Goal: Task Accomplishment & Management: Use online tool/utility

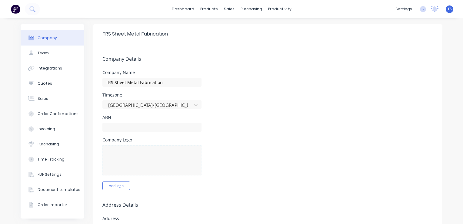
select select "AU"
click at [141, 127] on input "text" at bounding box center [151, 126] width 99 height 9
type input "31667423743"
click at [272, 140] on div "Company Logo Add logo" at bounding box center [267, 164] width 331 height 52
click at [116, 185] on button "Add logo" at bounding box center [116, 185] width 28 height 8
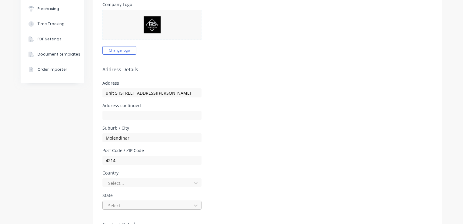
scroll to position [151, 0]
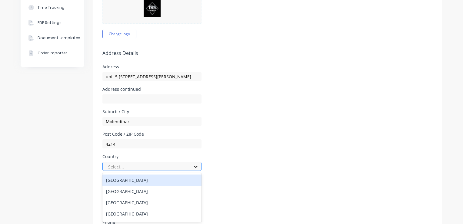
click at [195, 166] on icon at bounding box center [196, 166] width 6 height 6
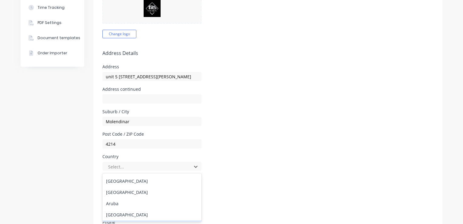
scroll to position [121, 0]
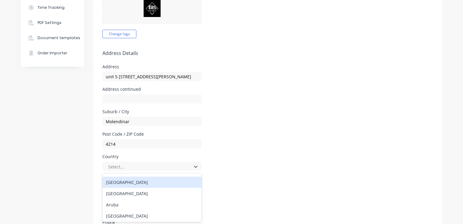
click at [250, 166] on div "Country 250 results available. Use Up and Down to choose options, press Enter t…" at bounding box center [267, 162] width 331 height 16
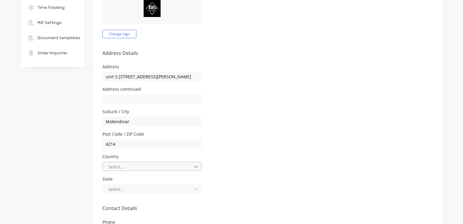
click at [195, 167] on icon at bounding box center [196, 166] width 6 height 6
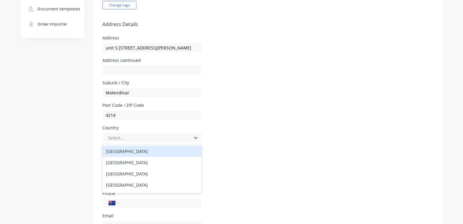
scroll to position [182, 0]
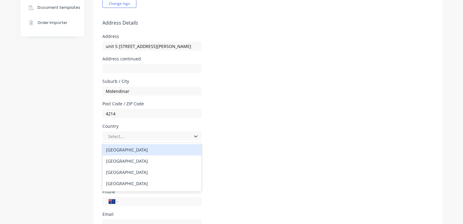
click at [114, 149] on div "Australia" at bounding box center [151, 149] width 99 height 11
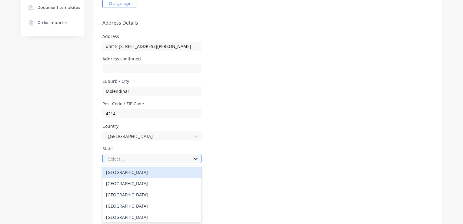
click at [196, 158] on icon at bounding box center [196, 158] width 6 height 6
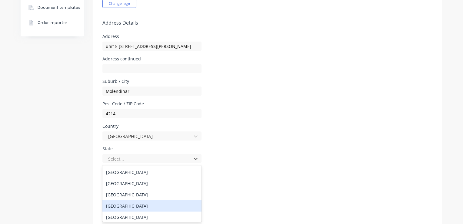
click at [124, 206] on div "Queensland" at bounding box center [151, 205] width 99 height 11
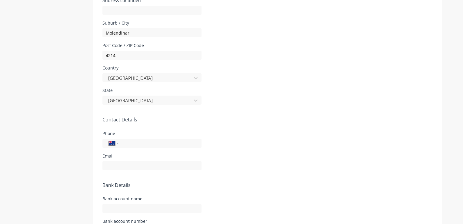
scroll to position [242, 0]
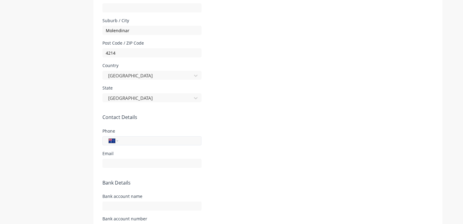
click at [128, 143] on input "tel" at bounding box center [158, 140] width 73 height 7
type input "0497 829 990"
type input "admin@trsfabrication.com.au"
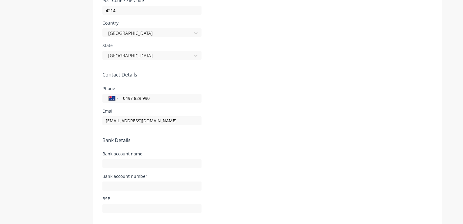
scroll to position [300, 0]
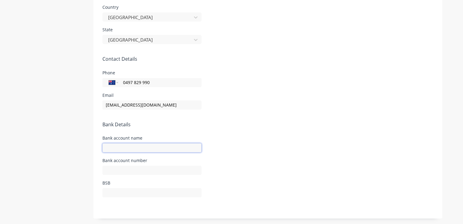
click at [105, 146] on input "text" at bounding box center [151, 147] width 99 height 9
type input "NAB"
click at [116, 171] on input "text" at bounding box center [151, 169] width 99 height 9
type input "815060346"
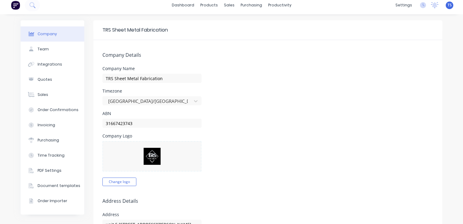
scroll to position [0, 0]
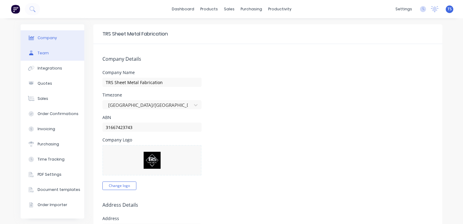
type input "084034"
click at [48, 55] on button "Team" at bounding box center [53, 52] width 64 height 15
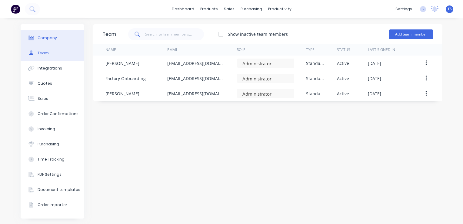
click at [48, 41] on button "Company" at bounding box center [53, 37] width 64 height 15
select select "AU"
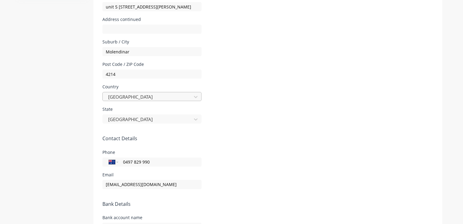
scroll to position [300, 0]
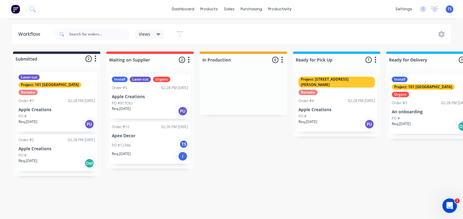
click at [160, 32] on icon at bounding box center [158, 34] width 4 height 7
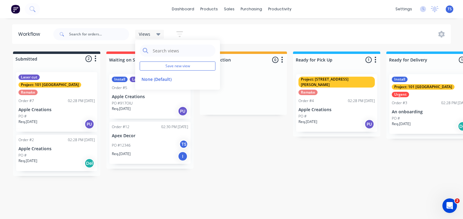
click at [231, 30] on div "Views Save new view None (Default) edit Show/Hide statuses Show line item cards…" at bounding box center [251, 34] width 399 height 18
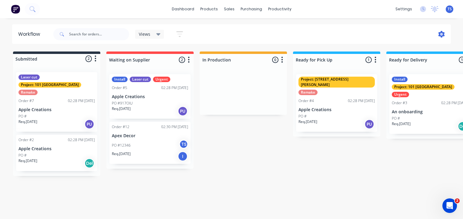
click at [442, 35] on icon at bounding box center [442, 34] width 2 height 2
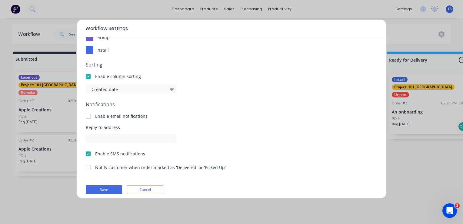
scroll to position [107, 0]
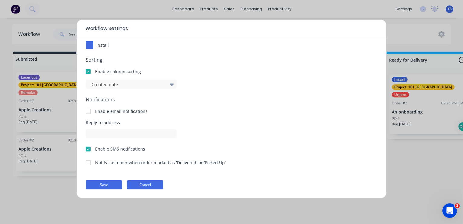
click at [142, 182] on button "Cancel" at bounding box center [145, 184] width 36 height 9
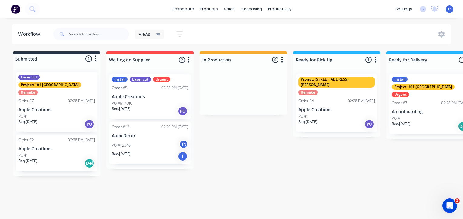
click at [156, 35] on div "Views" at bounding box center [150, 34] width 22 height 5
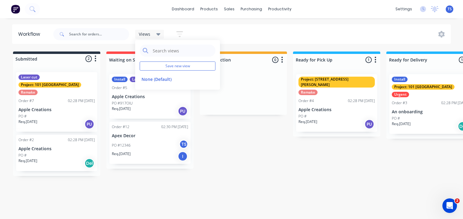
click at [180, 36] on icon "button" at bounding box center [179, 34] width 7 height 6
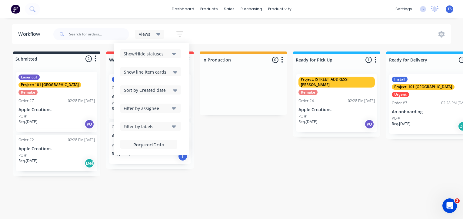
click at [180, 36] on icon "button" at bounding box center [179, 34] width 7 height 6
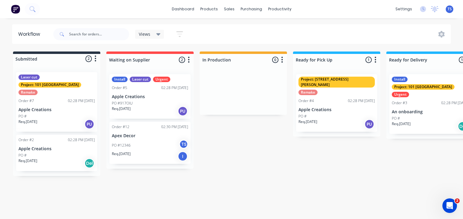
click at [180, 36] on icon "button" at bounding box center [179, 34] width 7 height 6
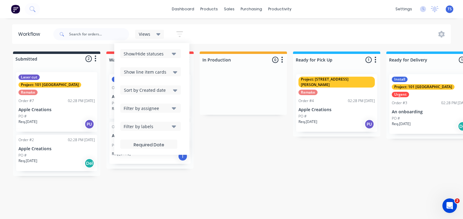
click at [186, 203] on div "Workflow Views Save new view None (Default) edit Show/Hide statuses Show line i…" at bounding box center [231, 115] width 463 height 183
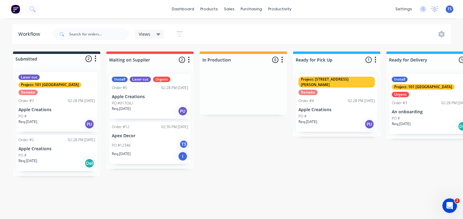
click at [33, 35] on div "Workflow" at bounding box center [30, 34] width 25 height 7
click at [73, 35] on input "text" at bounding box center [99, 34] width 60 height 12
click at [53, 61] on div at bounding box center [56, 59] width 87 height 10
click at [96, 61] on icon "button" at bounding box center [96, 59] width 2 height 6
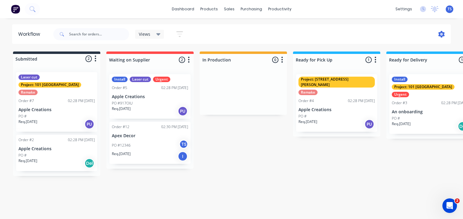
click at [441, 33] on icon at bounding box center [441, 34] width 7 height 7
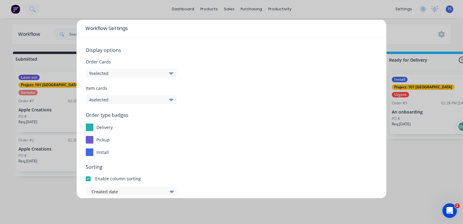
click at [171, 73] on icon "button" at bounding box center [171, 73] width 4 height 2
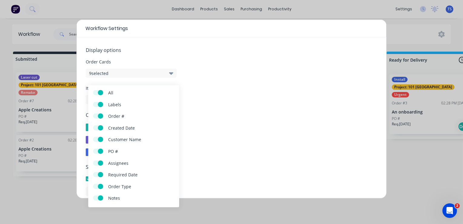
click at [171, 73] on icon "button" at bounding box center [171, 73] width 4 height 2
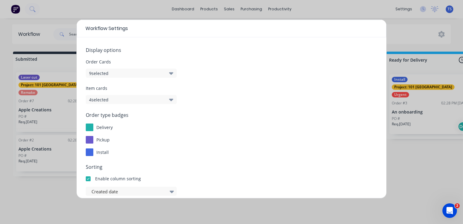
click at [171, 100] on icon "button" at bounding box center [171, 99] width 4 height 2
click at [239, 121] on div "Order type badges delivery pickup install" at bounding box center [231, 133] width 291 height 45
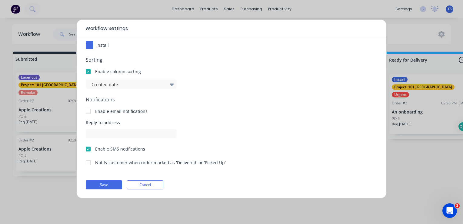
click at [88, 111] on div at bounding box center [88, 111] width 12 height 12
click at [182, 117] on form "Display options Order Cards 9 selected Item cards 4 selected Order type badges …" at bounding box center [231, 64] width 291 height 250
click at [185, 171] on form "Display options Order Cards 9 selected Item cards 4 selected Order type badges …" at bounding box center [231, 64] width 291 height 250
click at [254, 124] on span "Reply-to address" at bounding box center [231, 122] width 291 height 6
click at [110, 184] on button "Save" at bounding box center [104, 184] width 36 height 9
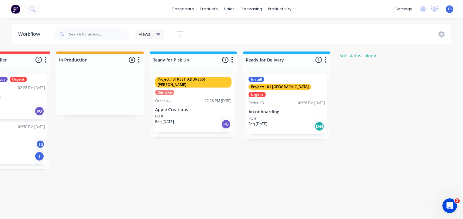
scroll to position [0, 196]
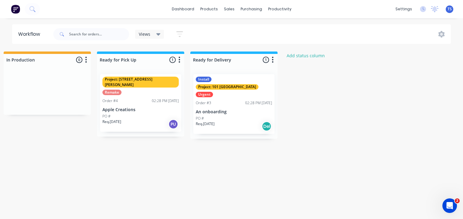
click at [267, 51] on html "dashboard products sales purchasing productivity dashboard products Product Cat…" at bounding box center [35, 91] width 463 height 183
click at [313, 60] on div "Submitted 2 Status colour #273444 hex #273444 Save Cancel Summaries Total order…" at bounding box center [128, 113] width 659 height 124
click at [312, 57] on button "Add status column" at bounding box center [306, 55] width 45 height 8
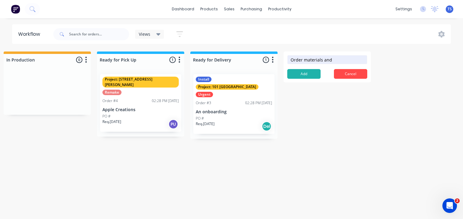
click at [285, 153] on div "Submitted 2 Status colour #273444 hex #273444 Save Cancel Summaries Total order…" at bounding box center [128, 113] width 659 height 124
click at [359, 65] on form "Order materials and Add Cancel" at bounding box center [327, 66] width 87 height 31
click at [359, 60] on input "Order materials and" at bounding box center [327, 59] width 80 height 9
type input "Order materials and hardware"
click at [307, 75] on button "Add" at bounding box center [303, 74] width 33 height 10
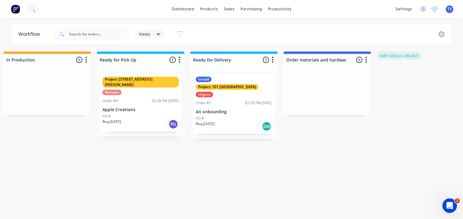
click at [398, 55] on button "Add status column" at bounding box center [399, 55] width 45 height 8
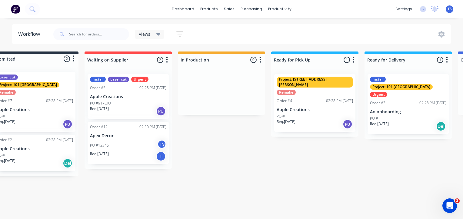
scroll to position [0, 0]
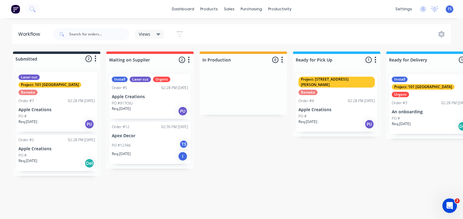
click at [30, 59] on div at bounding box center [56, 59] width 87 height 10
click at [95, 58] on icon "button" at bounding box center [96, 59] width 2 height 8
click at [45, 56] on div at bounding box center [56, 59] width 87 height 10
click at [45, 58] on div at bounding box center [56, 59] width 87 height 10
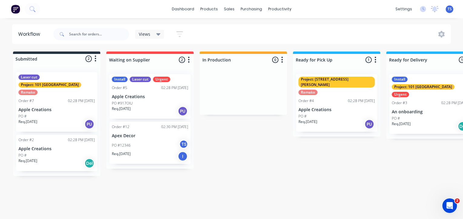
click at [29, 90] on div "Remake" at bounding box center [27, 92] width 19 height 5
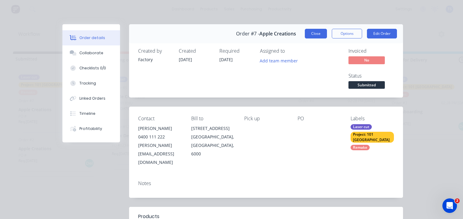
click at [310, 36] on button "Close" at bounding box center [316, 34] width 22 height 10
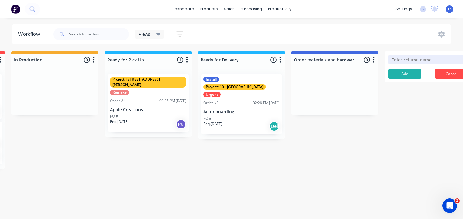
scroll to position [0, 189]
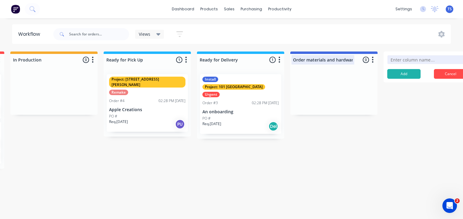
click at [304, 61] on div at bounding box center [333, 60] width 87 height 12
click at [307, 60] on input "Order materials and hardware" at bounding box center [323, 60] width 60 height 6
click at [294, 60] on input "Order materials and hardware" at bounding box center [323, 60] width 60 height 6
drag, startPoint x: 342, startPoint y: 147, endPoint x: 340, endPoint y: 143, distance: 4.3
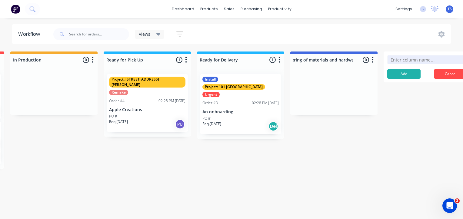
click at [342, 147] on div "Submitted 2 Status colour #273444 hex #273444 Save Cancel Summaries Total order…" at bounding box center [179, 113] width 747 height 124
click at [323, 57] on div at bounding box center [333, 60] width 87 height 12
click at [321, 60] on input "Ordering of materials and hardware" at bounding box center [323, 60] width 60 height 6
click at [133, 185] on div "Workflow Views Save new view None (Default) edit Show/Hide statuses Show line i…" at bounding box center [42, 115] width 463 height 183
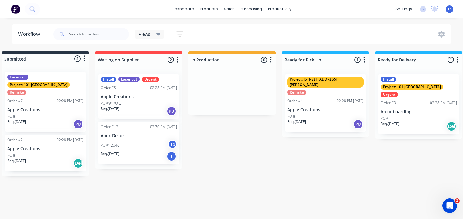
scroll to position [0, 1]
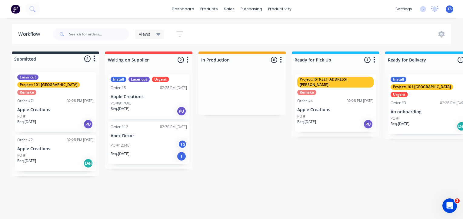
click at [126, 98] on p "Apple Creations" at bounding box center [149, 96] width 76 height 5
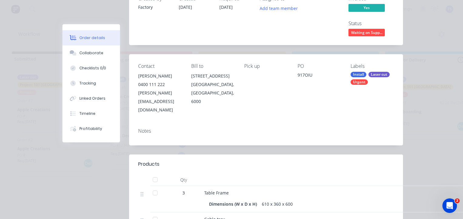
scroll to position [0, 0]
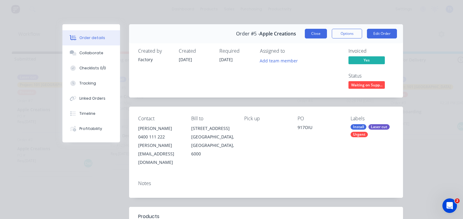
click at [310, 32] on button "Close" at bounding box center [316, 34] width 22 height 10
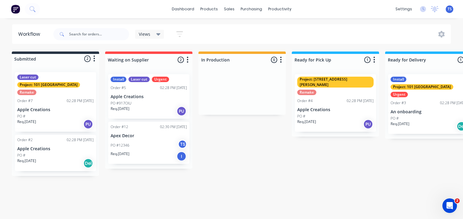
click at [42, 107] on p "Apple Creations" at bounding box center [55, 109] width 76 height 5
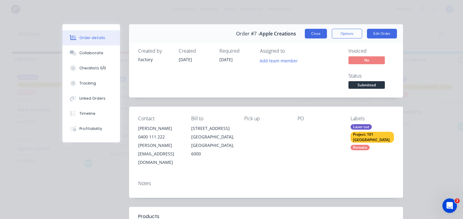
click at [305, 36] on button "Close" at bounding box center [316, 34] width 22 height 10
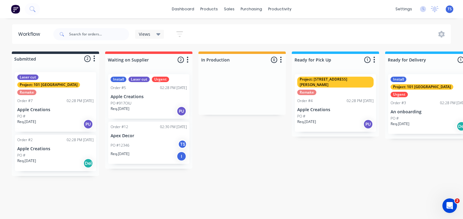
click at [32, 59] on div at bounding box center [55, 59] width 87 height 10
click at [34, 59] on div at bounding box center [55, 59] width 87 height 10
click at [81, 58] on div at bounding box center [55, 59] width 87 height 10
click at [27, 58] on div at bounding box center [55, 59] width 87 height 10
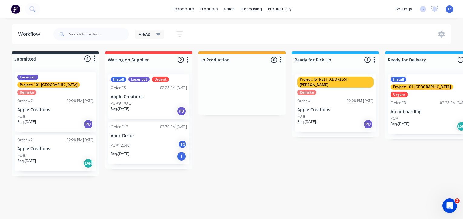
click at [94, 58] on icon "button" at bounding box center [94, 59] width 2 height 8
click at [58, 82] on button "Summaries" at bounding box center [67, 82] width 61 height 10
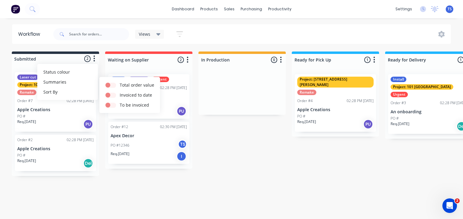
click at [322, 169] on div "Workflow Views Save new view None (Default) edit Show/Hide statuses Show line i…" at bounding box center [230, 115] width 463 height 183
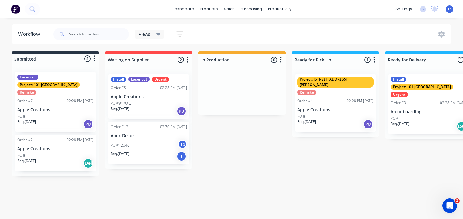
drag, startPoint x: 272, startPoint y: 218, endPoint x: 366, endPoint y: 214, distance: 94.0
click at [373, 183] on html "dashboard products sales purchasing productivity dashboard products Product Cat…" at bounding box center [230, 91] width 463 height 183
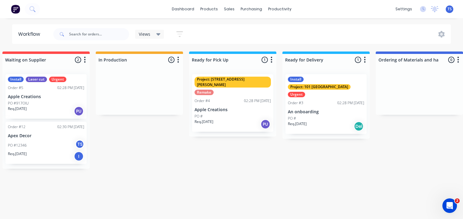
scroll to position [0, 103]
click at [36, 150] on div "PO #12346 TS" at bounding box center [47, 146] width 76 height 12
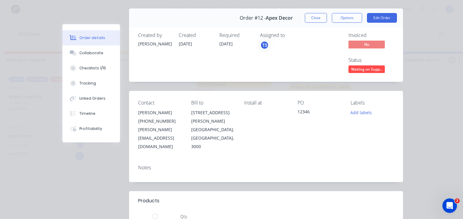
scroll to position [0, 0]
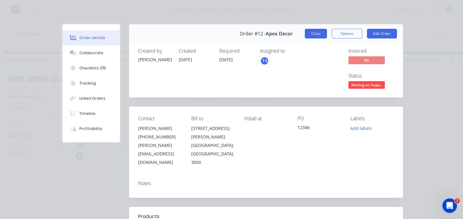
click at [317, 33] on button "Close" at bounding box center [316, 34] width 22 height 10
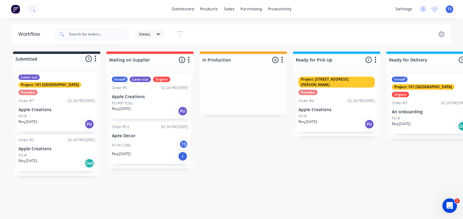
click at [274, 183] on html "dashboard products sales purchasing productivity dashboard products Product Cat…" at bounding box center [231, 91] width 463 height 183
click at [137, 58] on div at bounding box center [149, 60] width 87 height 12
click at [136, 108] on div "Req. [DATE] PU" at bounding box center [150, 111] width 76 height 10
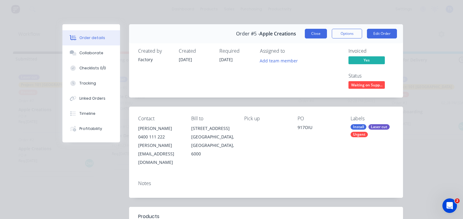
click at [315, 34] on button "Close" at bounding box center [316, 34] width 22 height 10
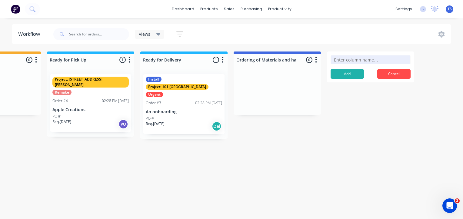
scroll to position [0, 247]
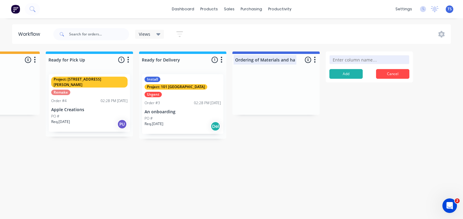
click at [273, 61] on div at bounding box center [275, 60] width 87 height 12
click at [287, 59] on input "Ordering of Materials and hardware" at bounding box center [265, 60] width 60 height 6
click at [280, 61] on input "Ordering of Materials and hardware" at bounding box center [265, 60] width 60 height 6
click at [284, 60] on div at bounding box center [275, 60] width 87 height 12
click at [284, 59] on input "Ordering of Materials and hardware" at bounding box center [265, 60] width 60 height 6
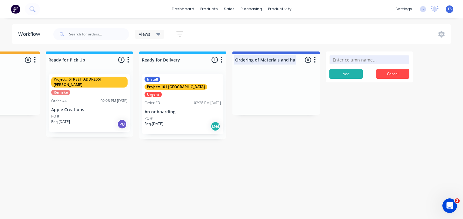
drag, startPoint x: 288, startPoint y: 68, endPoint x: 289, endPoint y: 62, distance: 6.2
click at [288, 68] on div at bounding box center [275, 68] width 87 height 4
click at [288, 59] on div at bounding box center [275, 60] width 87 height 12
click at [274, 83] on div at bounding box center [275, 91] width 87 height 45
click at [317, 51] on div "Ordering of Materials and hardware 0 Status colour #4169E1 hex #4169E1 Save Can…" at bounding box center [275, 58] width 87 height 14
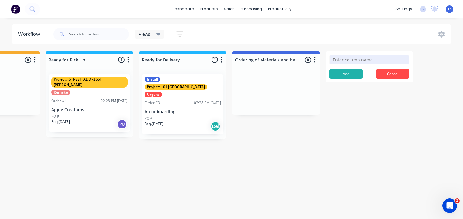
click at [315, 59] on icon "button" at bounding box center [315, 60] width 2 height 8
click at [253, 88] on div at bounding box center [275, 91] width 87 height 45
click at [221, 60] on icon "button" at bounding box center [222, 60] width 2 height 6
click at [182, 144] on div "Submitted 2 Status colour #273444 hex #273444 Save Cancel Summaries Total order…" at bounding box center [121, 113] width 747 height 124
click at [129, 59] on button "button" at bounding box center [127, 59] width 7 height 7
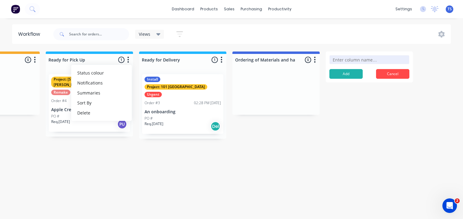
click at [104, 159] on div "Submitted 2 Status colour #273444 hex #273444 Save Cancel Summaries Total order…" at bounding box center [121, 113] width 747 height 124
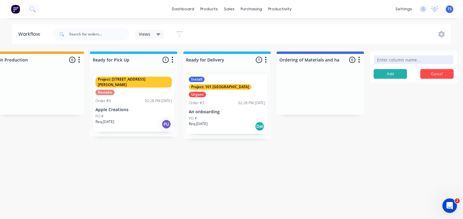
scroll to position [0, 5]
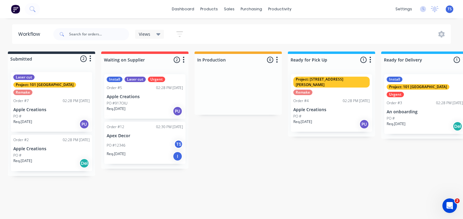
click at [92, 56] on button "button" at bounding box center [90, 58] width 7 height 7
click at [183, 60] on icon "button" at bounding box center [184, 60] width 2 height 6
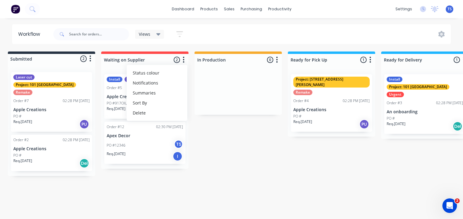
click at [202, 131] on div "Submitted 2 Status colour #273444 hex #273444 Save Cancel Summaries Total order…" at bounding box center [363, 113] width 747 height 124
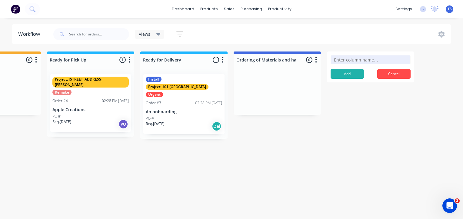
scroll to position [0, 284]
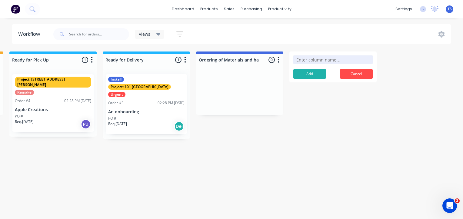
click at [133, 121] on div "Req. [DATE] Del" at bounding box center [146, 126] width 76 height 10
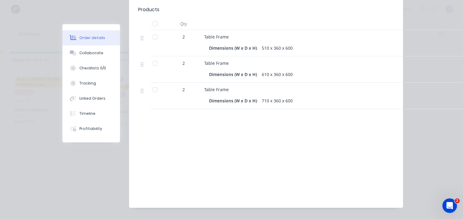
scroll to position [0, 0]
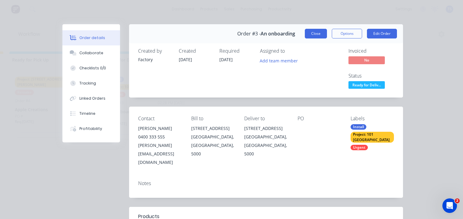
click at [309, 34] on button "Close" at bounding box center [316, 34] width 22 height 10
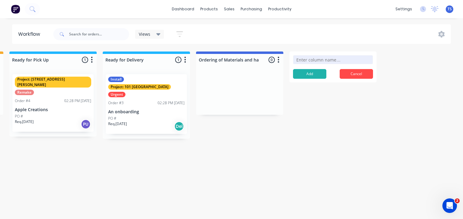
scroll to position [0, 226]
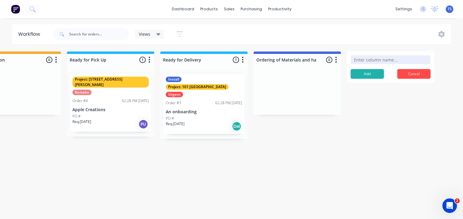
click at [336, 61] on icon "button" at bounding box center [336, 60] width 2 height 8
click at [354, 123] on div "Submitted 2 Status colour #273444 hex #273444 Save Cancel Summaries Total order…" at bounding box center [142, 113] width 747 height 124
click at [310, 59] on div at bounding box center [297, 60] width 87 height 12
drag, startPoint x: 301, startPoint y: 60, endPoint x: 322, endPoint y: 61, distance: 20.9
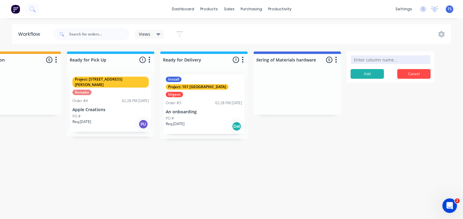
click at [322, 61] on div "Ordering of Materials hardware 0 Status colour #4169E1 hex #4169E1 Save Cancel …" at bounding box center [297, 58] width 87 height 14
type input "Ordering of Materials"
click at [336, 59] on icon "button" at bounding box center [336, 60] width 2 height 8
click at [311, 94] on button "Summaries" at bounding box center [309, 93] width 61 height 10
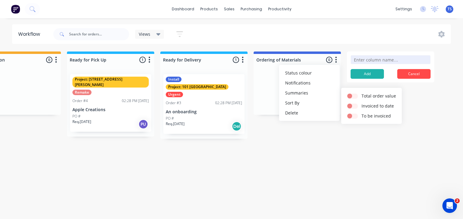
click at [282, 139] on div "Submitted 2 Status colour #273444 hex #273444 Save Cancel Summaries Total order…" at bounding box center [142, 113] width 747 height 124
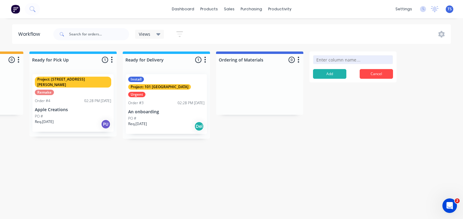
scroll to position [0, 284]
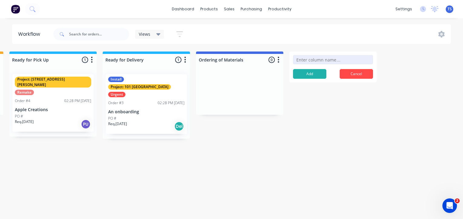
click at [309, 58] on input at bounding box center [333, 59] width 80 height 9
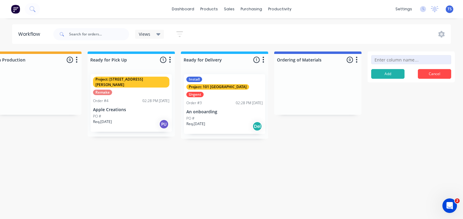
scroll to position [0, 249]
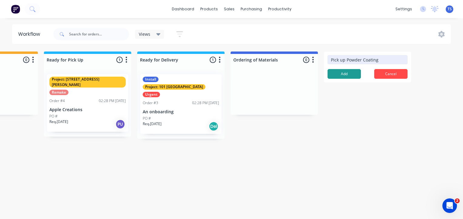
type input "Pick up Powder Coating"
click at [340, 70] on button "Add" at bounding box center [343, 74] width 33 height 10
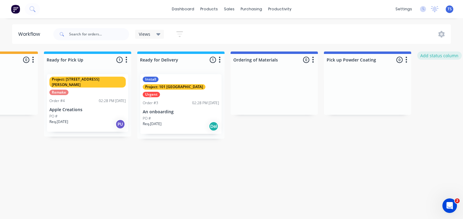
click at [427, 57] on button "Add status column" at bounding box center [439, 55] width 45 height 8
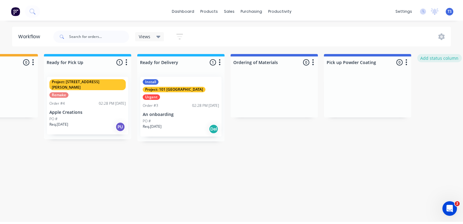
scroll to position [0, 287]
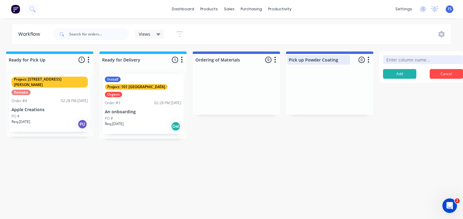
click at [319, 61] on div at bounding box center [329, 60] width 87 height 12
drag, startPoint x: 337, startPoint y: 59, endPoint x: 305, endPoint y: 61, distance: 32.2
click at [305, 61] on input "Pick up Powder Coating" at bounding box center [319, 60] width 60 height 6
type input "Pick up From Coaters"
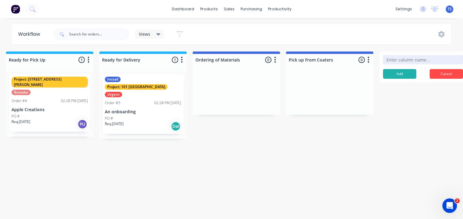
click at [403, 60] on input at bounding box center [423, 59] width 80 height 9
drag, startPoint x: 281, startPoint y: 219, endPoint x: 275, endPoint y: 217, distance: 6.6
click at [436, 74] on button "Cancel" at bounding box center [446, 74] width 33 height 10
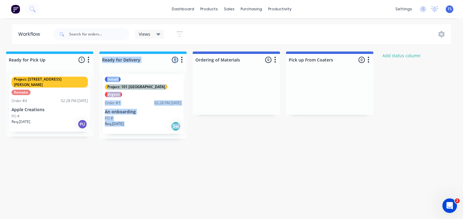
drag, startPoint x: 198, startPoint y: 54, endPoint x: 130, endPoint y: 54, distance: 67.5
click at [130, 55] on div "Submitted 2 Status colour #273444 hex #273444 Save Cancel Summaries Total order…" at bounding box center [126, 113] width 834 height 124
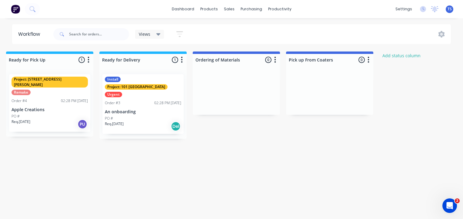
drag, startPoint x: 253, startPoint y: 155, endPoint x: 252, endPoint y: 104, distance: 51.5
click at [253, 153] on div "Submitted 2 Status colour #273444 hex #273444 Save Cancel Summaries Total order…" at bounding box center [126, 113] width 834 height 124
click at [274, 59] on icon "button" at bounding box center [275, 60] width 2 height 8
drag, startPoint x: 252, startPoint y: 153, endPoint x: 258, endPoint y: 127, distance: 26.6
click at [253, 151] on div "Submitted 2 Status colour #273444 hex #273444 Save Cancel Summaries Total order…" at bounding box center [126, 113] width 834 height 124
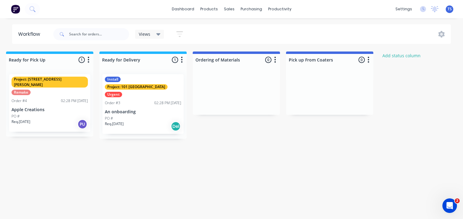
click at [265, 113] on div at bounding box center [236, 91] width 87 height 45
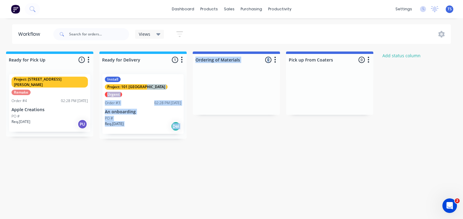
drag, startPoint x: 251, startPoint y: 89, endPoint x: 159, endPoint y: 89, distance: 91.8
click at [159, 89] on div "Submitted 2 Status colour #273444 hex #273444 Save Cancel Summaries Total order…" at bounding box center [126, 113] width 834 height 124
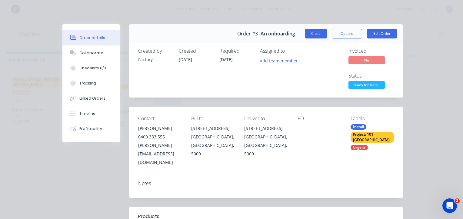
drag, startPoint x: 315, startPoint y: 31, endPoint x: 316, endPoint y: 34, distance: 3.1
click at [315, 31] on button "Close" at bounding box center [316, 34] width 22 height 10
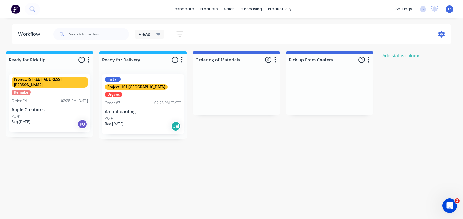
click at [442, 34] on icon at bounding box center [442, 34] width 2 height 2
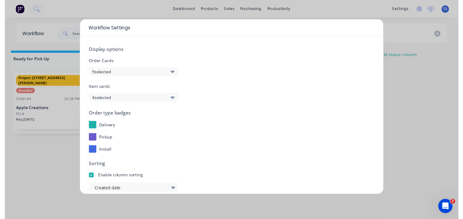
scroll to position [107, 0]
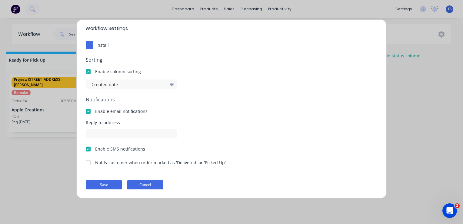
drag, startPoint x: 148, startPoint y: 182, endPoint x: 196, endPoint y: 174, distance: 48.3
click at [148, 182] on button "Cancel" at bounding box center [145, 184] width 36 height 9
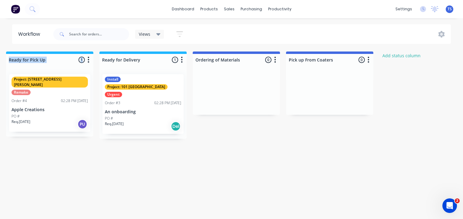
drag, startPoint x: 72, startPoint y: 53, endPoint x: 94, endPoint y: 52, distance: 22.1
click at [94, 52] on div "Submitted 2 Status colour #273444 hex #273444 Save Cancel Summaries Total order…" at bounding box center [126, 113] width 834 height 124
click at [88, 159] on div "Submitted 2 Status colour #273444 hex #273444 Save Cancel Summaries Total order…" at bounding box center [126, 113] width 834 height 124
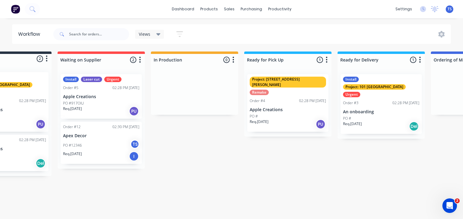
scroll to position [0, 50]
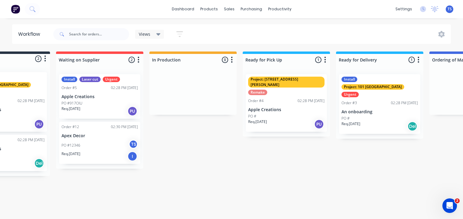
click at [244, 188] on div "Workflow Views Save new view None (Default) edit Show/Hide statuses Show line i…" at bounding box center [181, 115] width 463 height 183
click at [90, 149] on div "PO #12346 TS" at bounding box center [99, 146] width 76 height 12
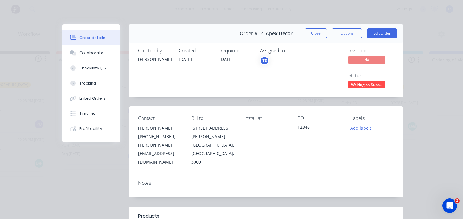
scroll to position [0, 0]
click at [316, 33] on button "Close" at bounding box center [316, 34] width 22 height 10
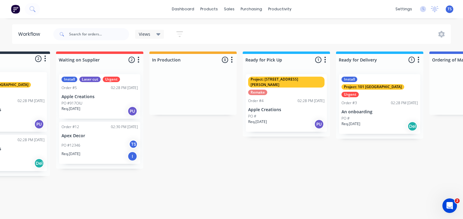
click at [279, 183] on html "dashboard products sales purchasing productivity dashboard products Product Cat…" at bounding box center [181, 91] width 463 height 183
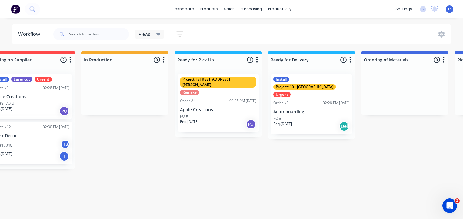
scroll to position [0, 127]
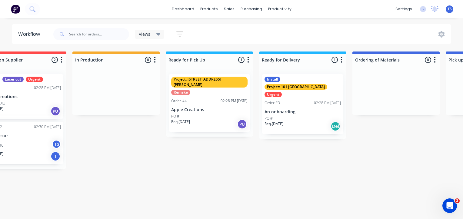
click at [436, 60] on button "button" at bounding box center [434, 59] width 7 height 7
click at [321, 145] on div "Submitted 2 Status colour #273444 hex #273444 Save Cancel Summaries Total order…" at bounding box center [285, 113] width 834 height 124
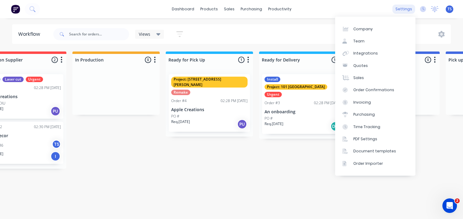
click at [399, 8] on div "settings" at bounding box center [403, 9] width 23 height 9
click at [308, 171] on div "Workflow Views Save new view None (Default) edit Show/Hide statuses Show line i…" at bounding box center [104, 115] width 463 height 183
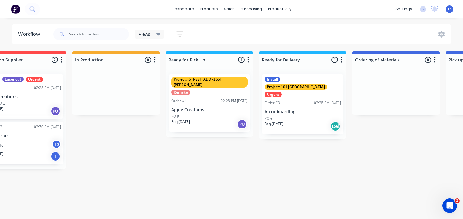
click at [178, 35] on icon "button" at bounding box center [179, 34] width 5 height 1
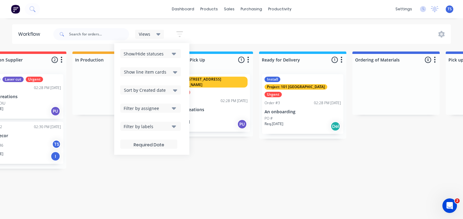
click at [211, 159] on div "Submitted 2 Status colour #273444 hex #273444 Save Cancel Summaries Total order…" at bounding box center [285, 113] width 834 height 124
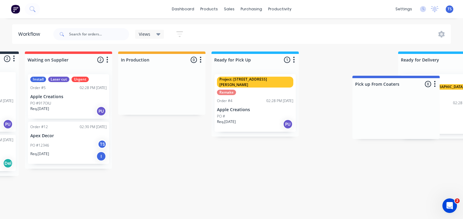
scroll to position [0, 93]
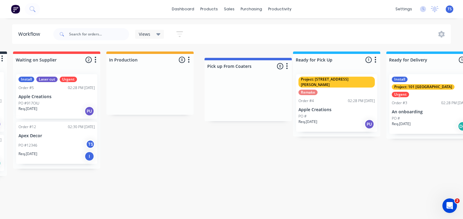
drag, startPoint x: 240, startPoint y: 62, endPoint x: 242, endPoint y: 68, distance: 6.4
click at [242, 68] on div "Submitted 2 Status colour #273444 hex #273444 Save Cancel Summaries Total order…" at bounding box center [319, 113] width 834 height 124
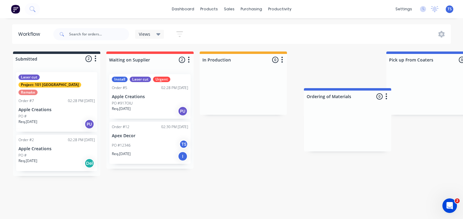
scroll to position [0, 1]
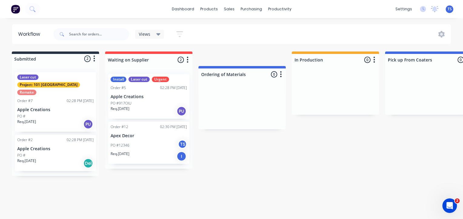
drag, startPoint x: 234, startPoint y: 65, endPoint x: 223, endPoint y: 73, distance: 14.1
click at [224, 75] on div "Submitted 2 Status colour #273444 hex #273444 Save Cancel Summaries Total order…" at bounding box center [411, 113] width 834 height 124
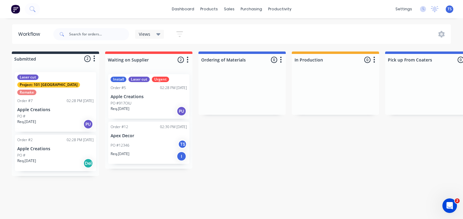
click at [285, 151] on div "Submitted 2 Status colour #273444 hex #273444 Save Cancel Summaries Total order…" at bounding box center [411, 113] width 834 height 124
click at [94, 58] on icon "button" at bounding box center [95, 59] width 2 height 6
click at [43, 58] on div at bounding box center [55, 59] width 87 height 10
click at [25, 58] on div at bounding box center [55, 59] width 87 height 10
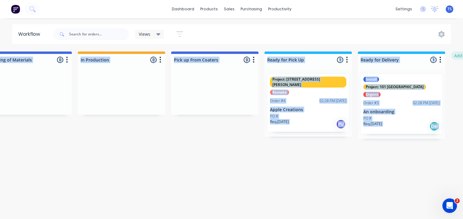
drag, startPoint x: 159, startPoint y: 52, endPoint x: 454, endPoint y: 56, distance: 294.7
click at [454, 56] on div "Submitted 2 Status colour #273444 hex #273444 Save Cancel Summaries Total order…" at bounding box center [197, 113] width 834 height 124
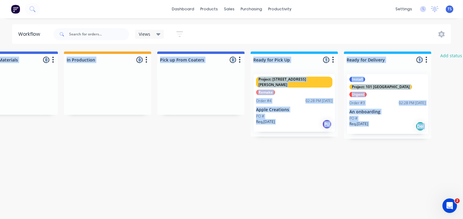
click at [189, 205] on div "Workflow Views Save new view None (Default) edit Show/Hide statuses Show line i…" at bounding box center [2, 115] width 463 height 183
click at [191, 193] on div "Workflow Views Save new view None (Default) edit Show/Hide statuses Show line i…" at bounding box center [2, 115] width 463 height 183
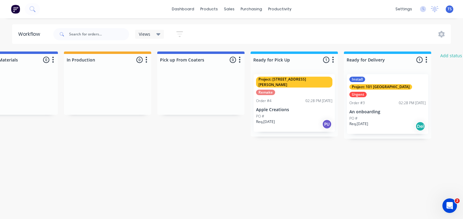
click at [191, 193] on div "Workflow Views Save new view None (Default) edit Show/Hide statuses Show line i…" at bounding box center [2, 115] width 463 height 183
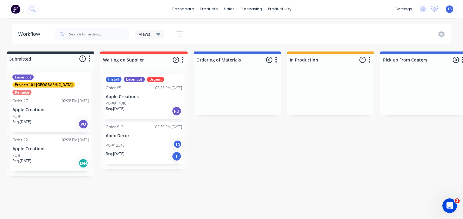
scroll to position [0, 0]
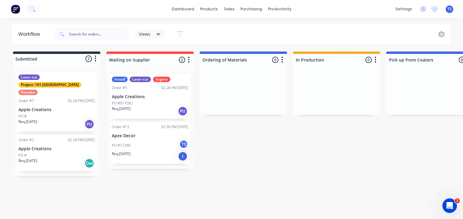
drag, startPoint x: 154, startPoint y: 54, endPoint x: 185, endPoint y: 54, distance: 30.6
click at [185, 54] on div "Waiting on Supplier 2 Status colour #FF4949 hex #FF4949 Save Cancel Notificatio…" at bounding box center [149, 58] width 87 height 14
drag, startPoint x: 228, startPoint y: 52, endPoint x: 278, endPoint y: 55, distance: 50.0
click at [278, 55] on div "Ordering of Materials 0 Status colour #4169E1 hex #4169E1 Save Cancel Notificat…" at bounding box center [243, 58] width 87 height 14
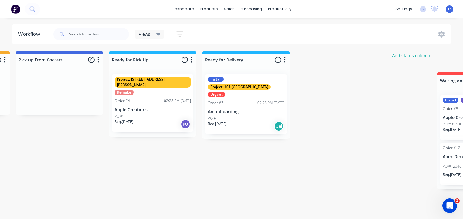
scroll to position [0, 372]
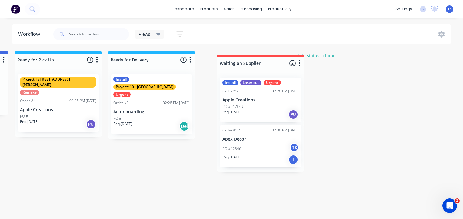
drag, startPoint x: 160, startPoint y: 61, endPoint x: 236, endPoint y: 64, distance: 76.4
click at [237, 64] on div "Submitted 2 Status colour #273444 hex #273444 Save Cancel Summaries Total order…" at bounding box center [41, 113] width 834 height 124
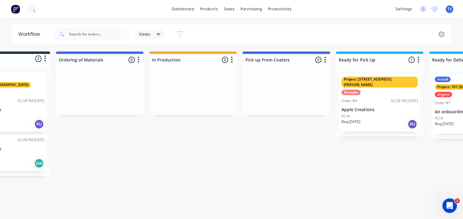
scroll to position [0, 48]
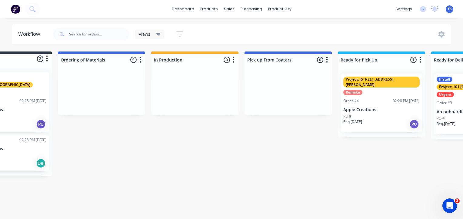
drag, startPoint x: 59, startPoint y: 203, endPoint x: 52, endPoint y: 202, distance: 7.4
click at [53, 202] on div "Workflow Views Save new view None (Default) edit Show/Hide statuses Show line i…" at bounding box center [183, 115] width 463 height 183
drag, startPoint x: 52, startPoint y: 202, endPoint x: 48, endPoint y: 197, distance: 6.6
click at [46, 201] on div "Workflow Views Save new view None (Default) edit Show/Hide statuses Show line i…" at bounding box center [183, 115] width 463 height 183
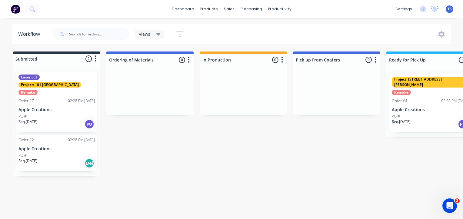
click at [28, 58] on div at bounding box center [56, 59] width 87 height 10
click at [29, 58] on div at bounding box center [56, 59] width 87 height 10
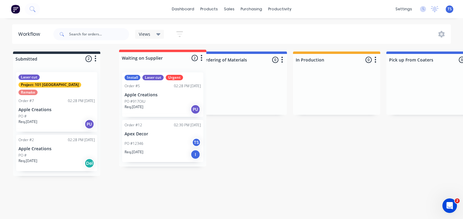
drag, startPoint x: 233, startPoint y: 59, endPoint x: 145, endPoint y: 58, distance: 88.5
click at [148, 58] on div "Submitted 2 Status colour #273444 hex #273444 Save Cancel Summaries Total order…" at bounding box center [412, 113] width 834 height 124
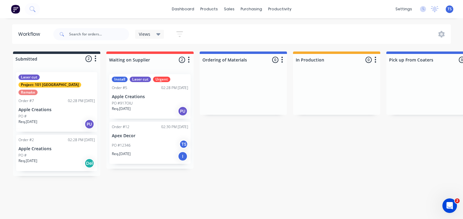
click at [141, 60] on div at bounding box center [149, 60] width 87 height 12
type input "Waiting on Customer"
click at [262, 177] on div "Workflow Views Save new view None (Default) edit Show/Hide statuses Show line i…" at bounding box center [231, 115] width 463 height 183
